Goal: Task Accomplishment & Management: Complete application form

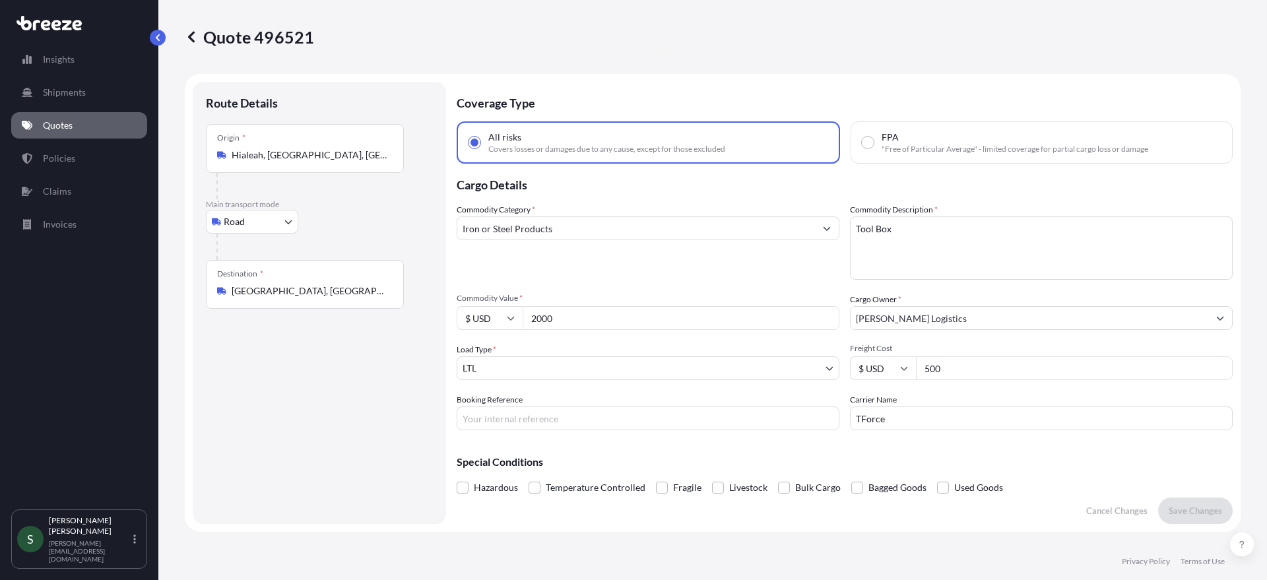
select select "Road"
select select "1"
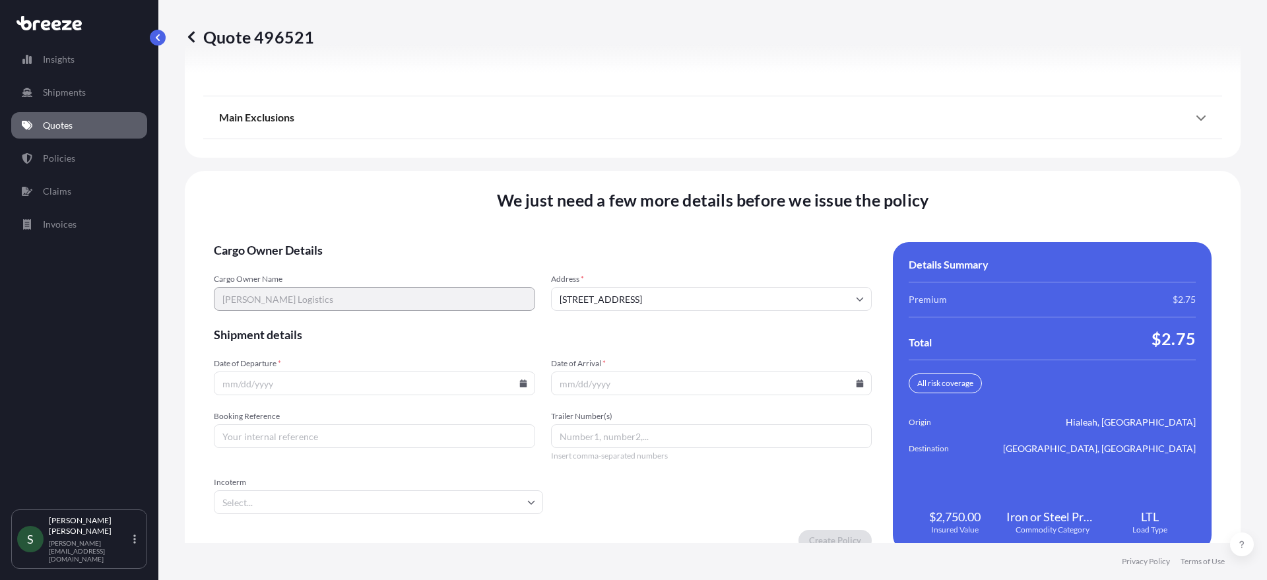
scroll to position [1833, 0]
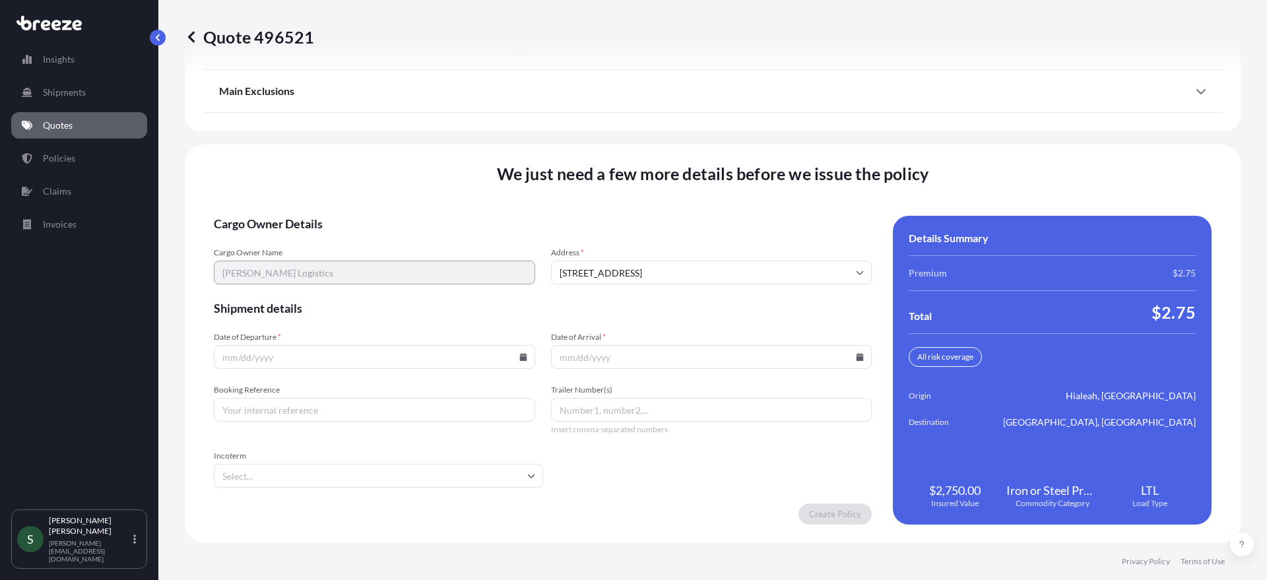
click at [519, 362] on input "Date of Departure *" at bounding box center [374, 357] width 321 height 24
click at [521, 356] on icon at bounding box center [522, 357] width 7 height 8
click at [284, 239] on button "11" at bounding box center [280, 239] width 21 height 21
type input "[DATE]"
click at [856, 355] on icon at bounding box center [859, 357] width 7 height 8
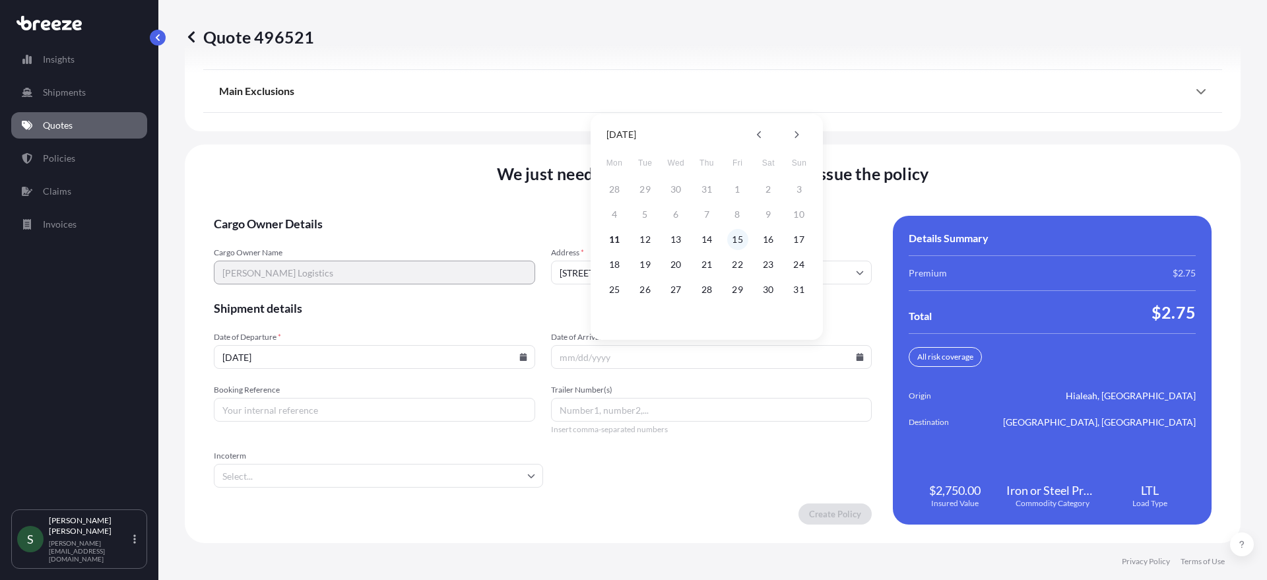
click at [739, 241] on button "15" at bounding box center [737, 239] width 21 height 21
type input "[DATE]"
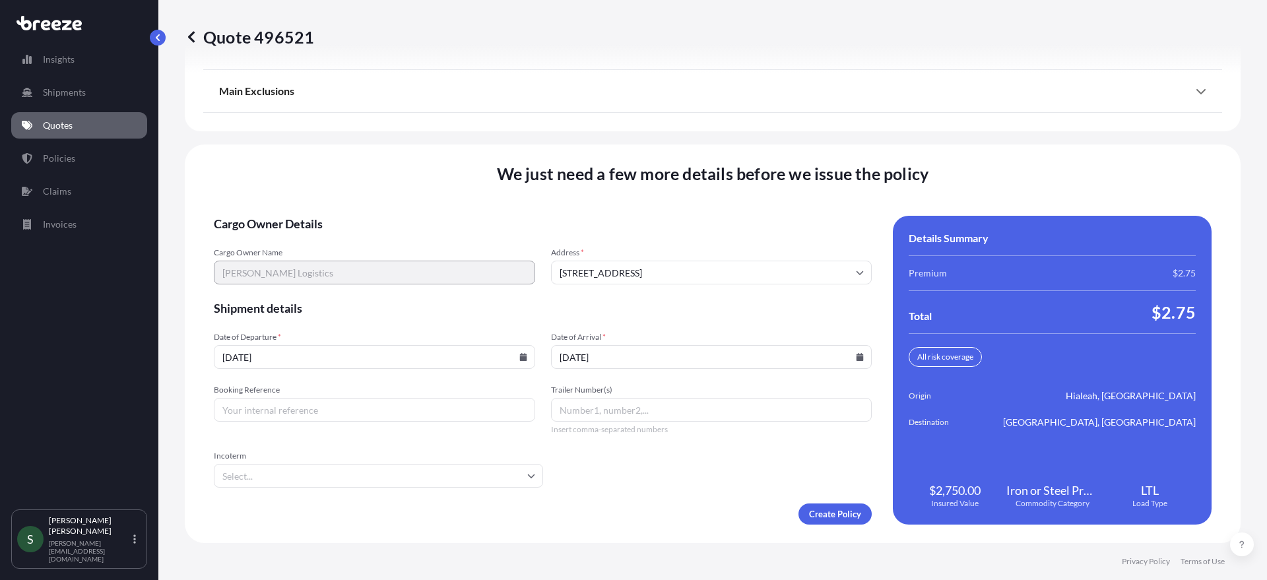
click at [670, 508] on div "Create Policy" at bounding box center [543, 513] width 658 height 21
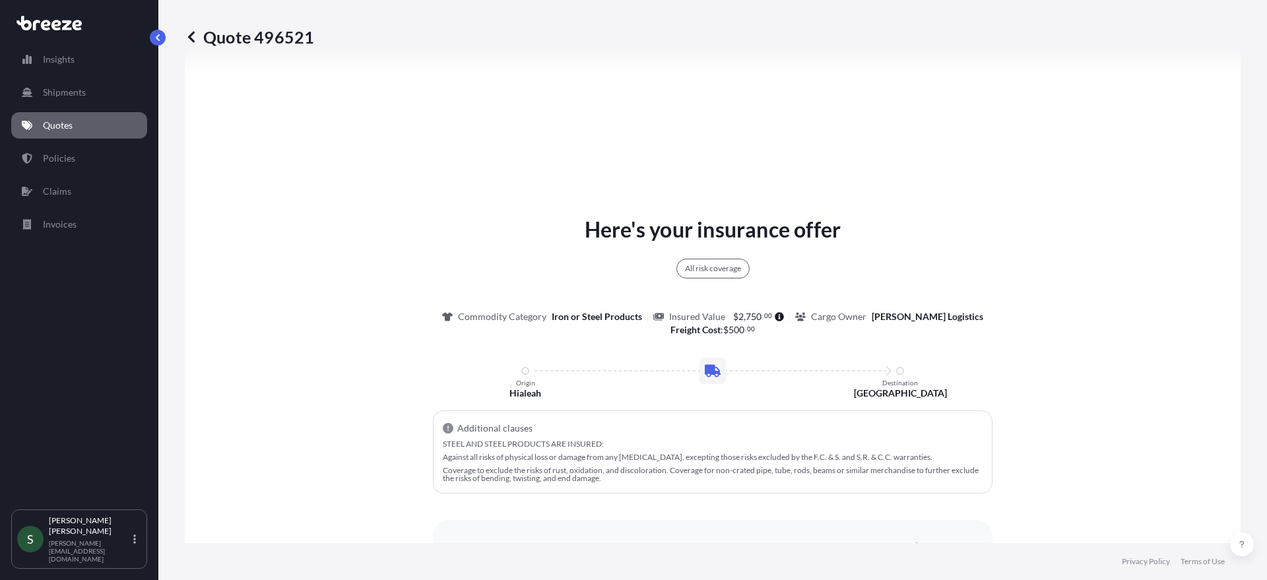
scroll to position [436, 0]
